Goal: Register for event/course

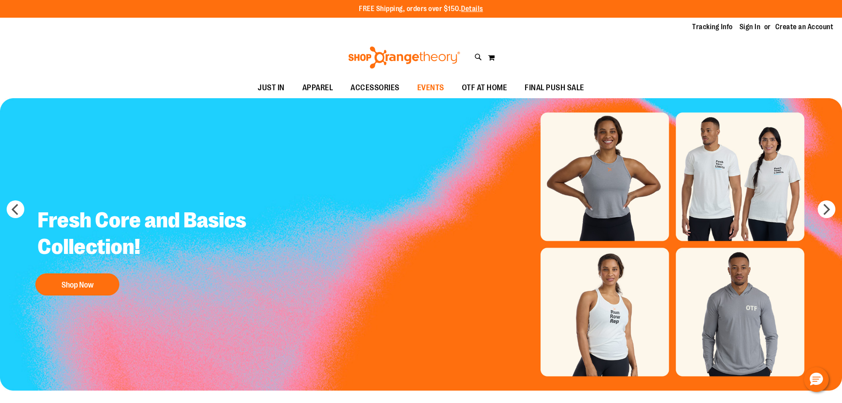
type input "**********"
click at [430, 83] on span "EVENTS" at bounding box center [430, 88] width 27 height 20
type input "**********"
click at [337, 44] on div "Toggle Nav Search Popular Suggestions Advanced Search" at bounding box center [421, 57] width 842 height 41
